Goal: Information Seeking & Learning: Check status

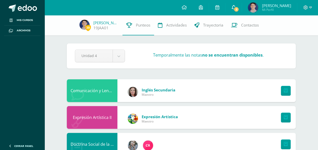
click at [237, 7] on span "3" at bounding box center [237, 10] width 6 height 6
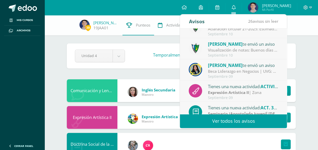
scroll to position [25, 0]
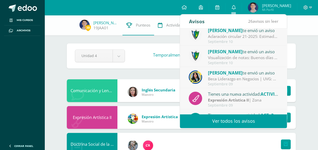
click at [261, 61] on div "Septiembre 10" at bounding box center [243, 63] width 70 height 4
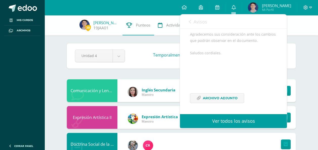
scroll to position [122, 0]
click at [230, 103] on span "Archivo Adjunto" at bounding box center [220, 98] width 35 height 9
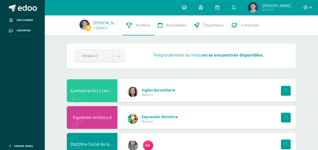
click at [181, 6] on link at bounding box center [183, 7] width 17 height 15
